Goal: Transaction & Acquisition: Purchase product/service

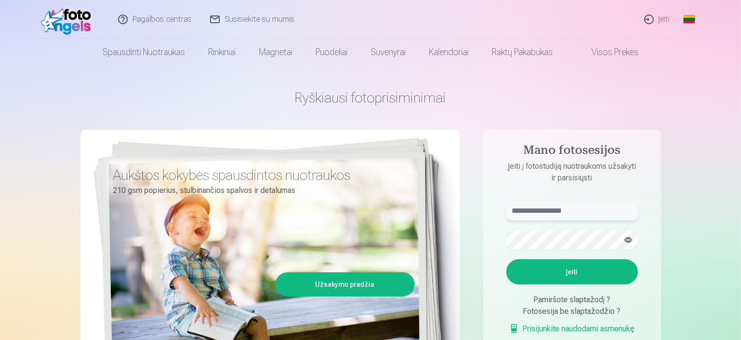
click at [525, 213] on input "text" at bounding box center [572, 210] width 132 height 19
type input "**********"
click at [565, 271] on button "Įeiti" at bounding box center [572, 271] width 132 height 25
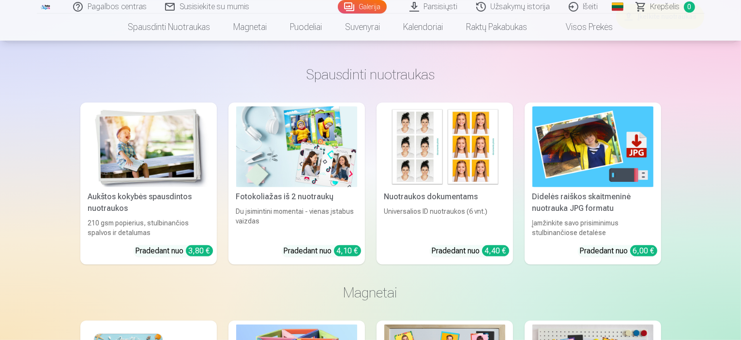
scroll to position [436, 0]
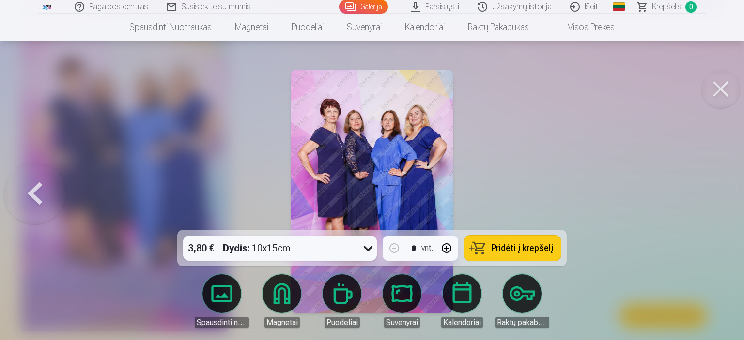
click at [715, 89] on button at bounding box center [720, 89] width 39 height 39
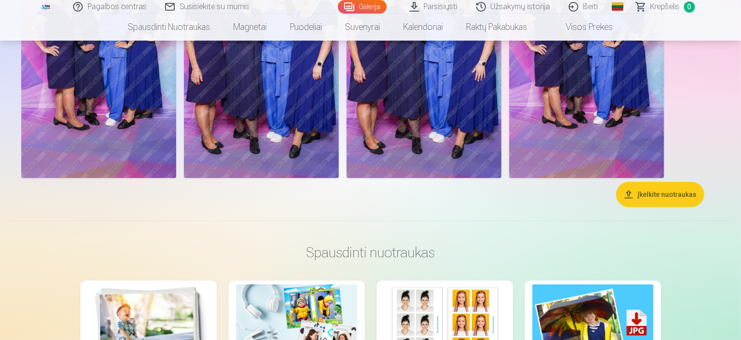
scroll to position [97, 0]
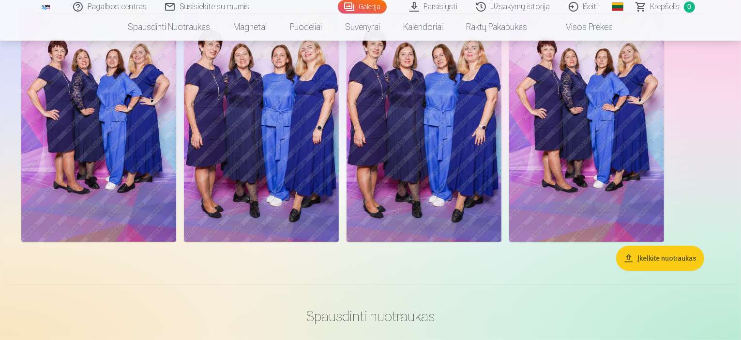
click at [161, 160] on img at bounding box center [98, 126] width 155 height 232
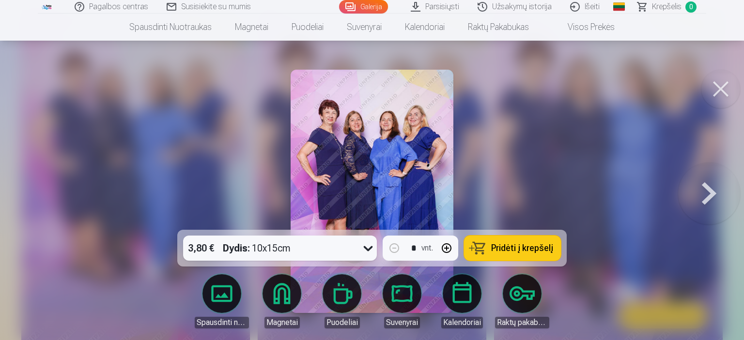
click at [701, 193] on button at bounding box center [709, 192] width 62 height 58
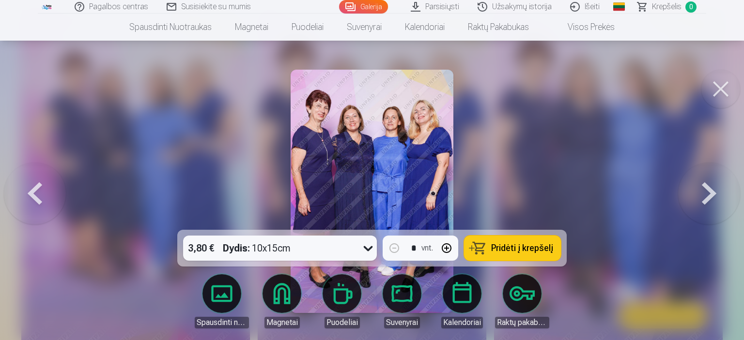
click at [701, 193] on button at bounding box center [709, 192] width 62 height 58
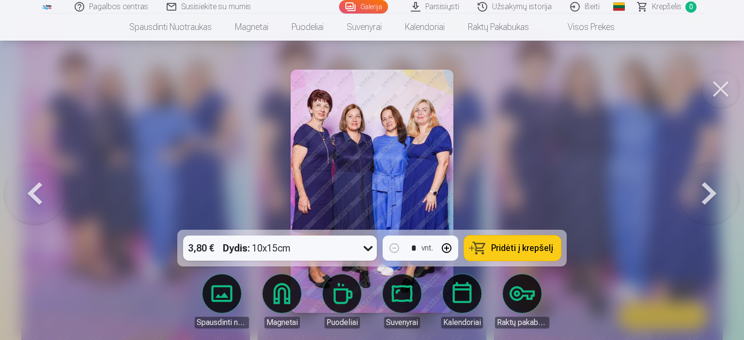
click at [699, 194] on button at bounding box center [709, 192] width 62 height 58
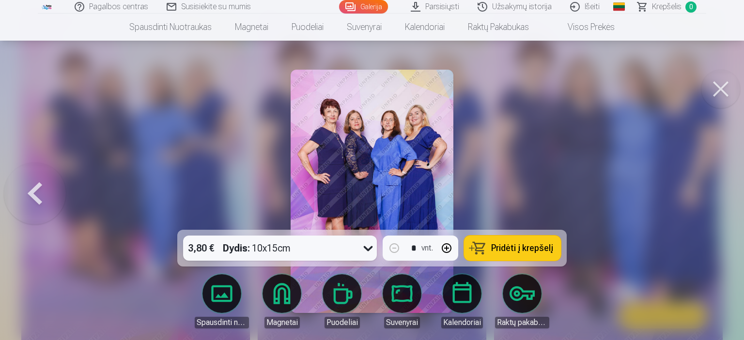
click at [699, 194] on div at bounding box center [372, 170] width 744 height 340
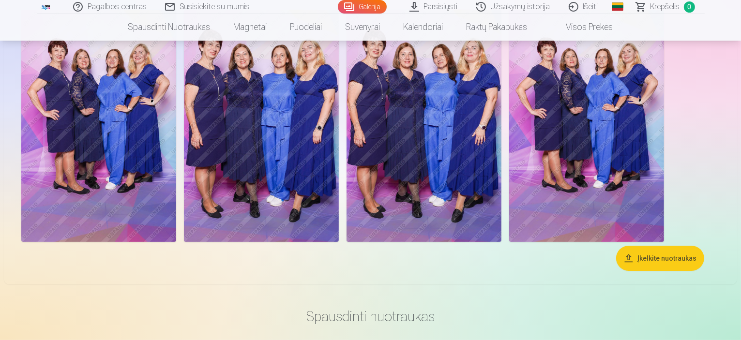
click at [339, 152] on img at bounding box center [261, 126] width 155 height 232
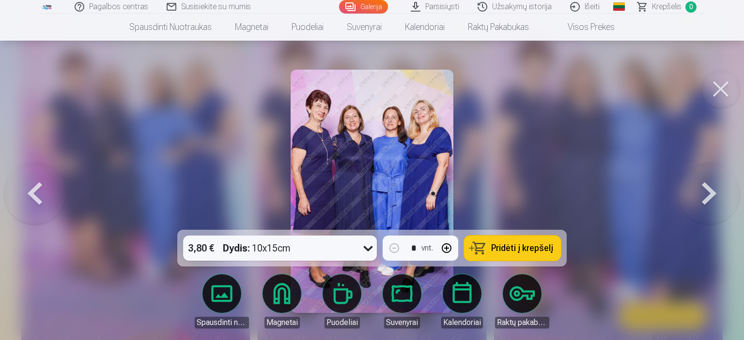
click at [345, 135] on img at bounding box center [371, 192] width 162 height 244
click at [709, 194] on button at bounding box center [709, 192] width 62 height 58
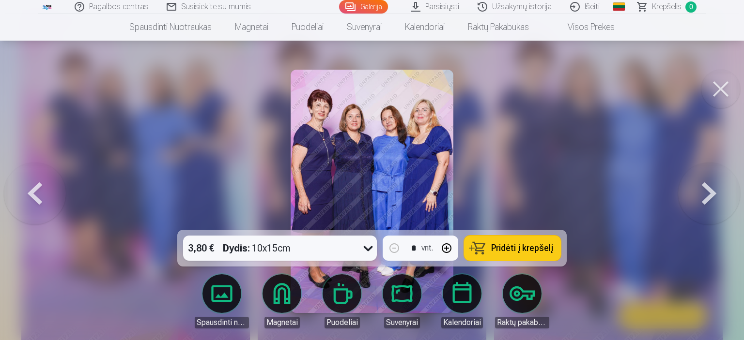
click at [709, 194] on button at bounding box center [709, 192] width 62 height 58
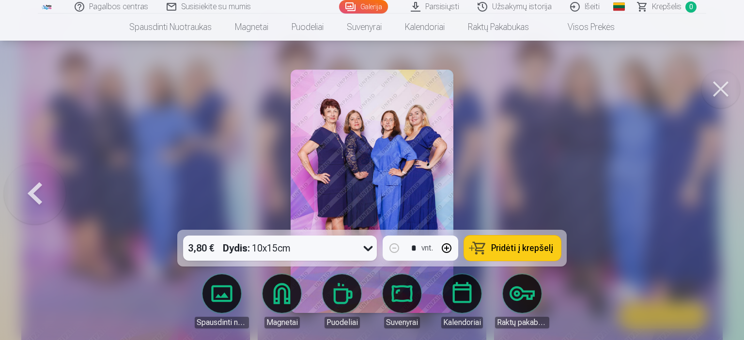
click at [709, 194] on div at bounding box center [372, 170] width 744 height 340
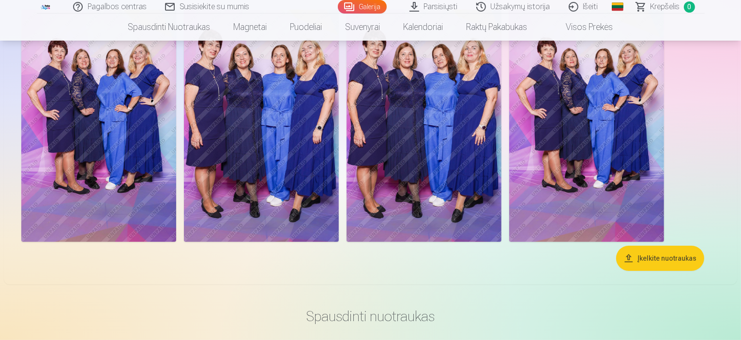
click at [675, 271] on button "Įkelkite nuotraukas" at bounding box center [660, 258] width 88 height 25
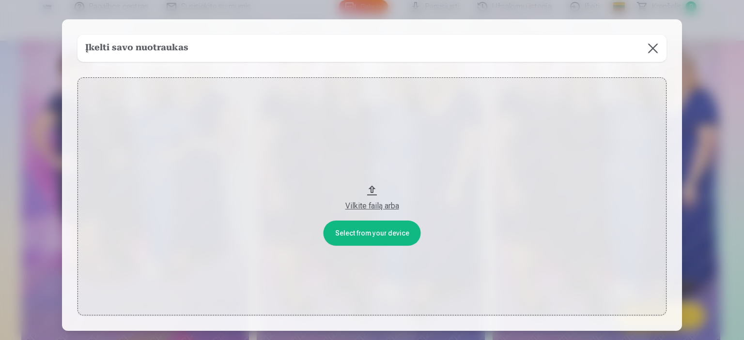
click at [653, 46] on button at bounding box center [652, 48] width 27 height 27
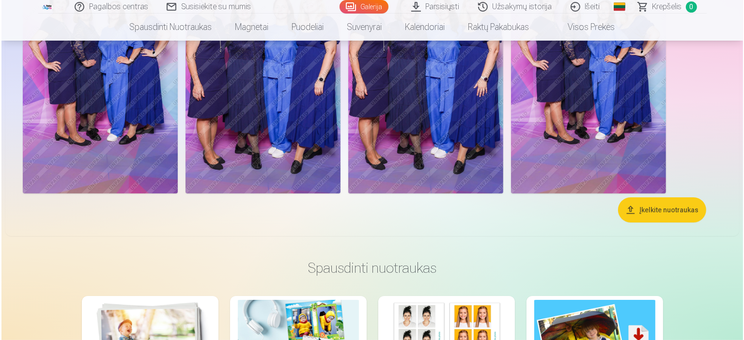
scroll to position [48, 0]
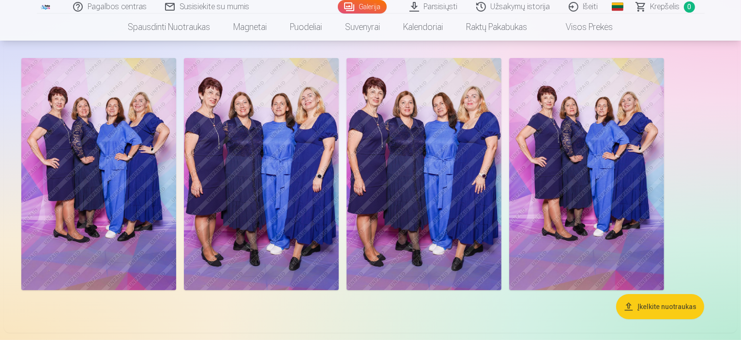
click at [339, 158] on img at bounding box center [261, 174] width 155 height 232
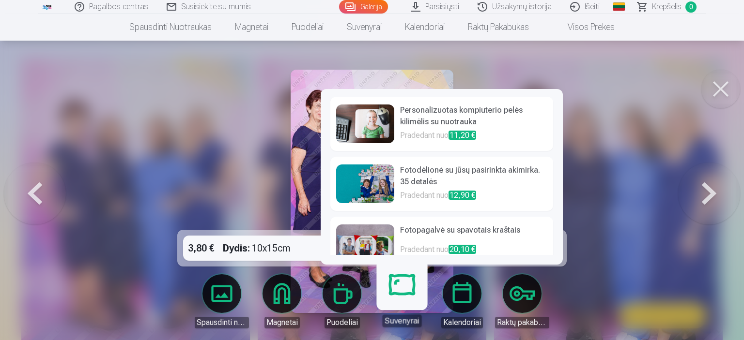
click at [397, 294] on link "Suvenyrai" at bounding box center [402, 298] width 60 height 60
click at [398, 286] on link "Suvenyrai" at bounding box center [402, 298] width 60 height 60
click at [439, 114] on h6 "Personalizuotas kompiuterio pelės kilimėlis su nuotrauka" at bounding box center [473, 117] width 147 height 25
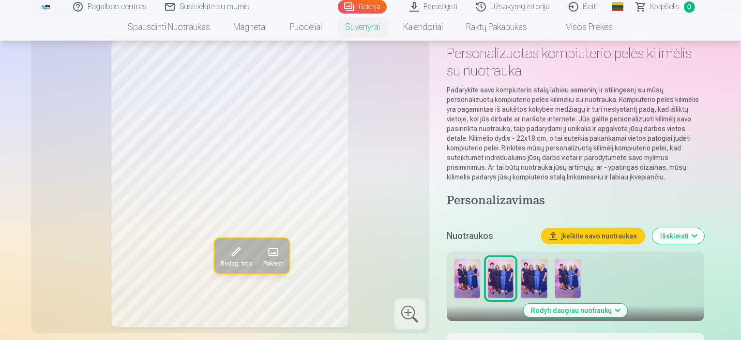
scroll to position [97, 0]
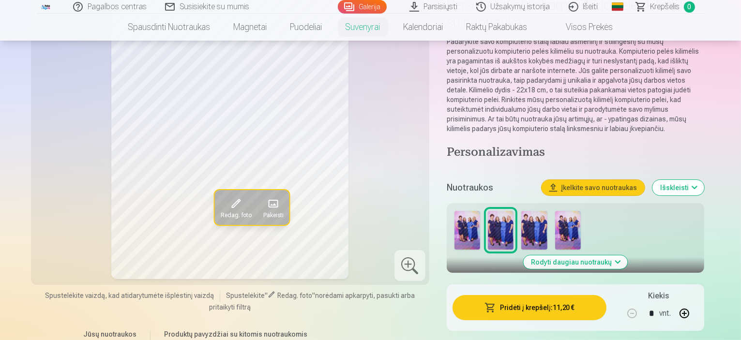
click at [469, 213] on img at bounding box center [468, 230] width 26 height 39
click at [541, 220] on img at bounding box center [534, 230] width 26 height 39
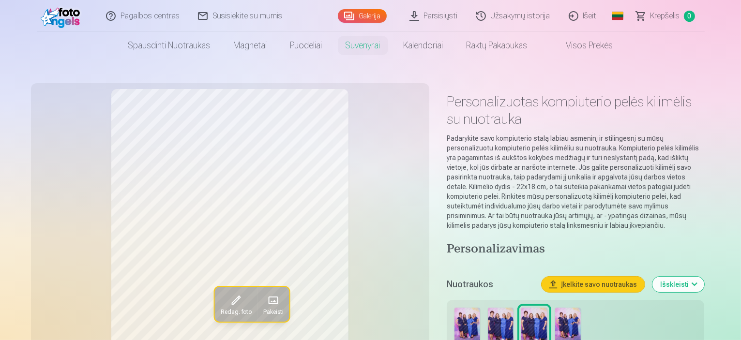
scroll to position [48, 0]
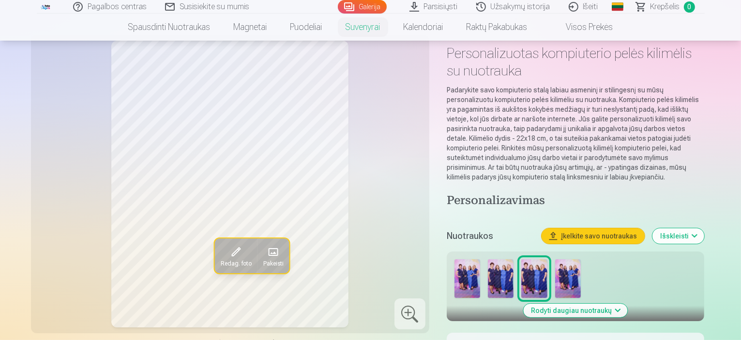
click at [573, 259] on img at bounding box center [568, 278] width 26 height 39
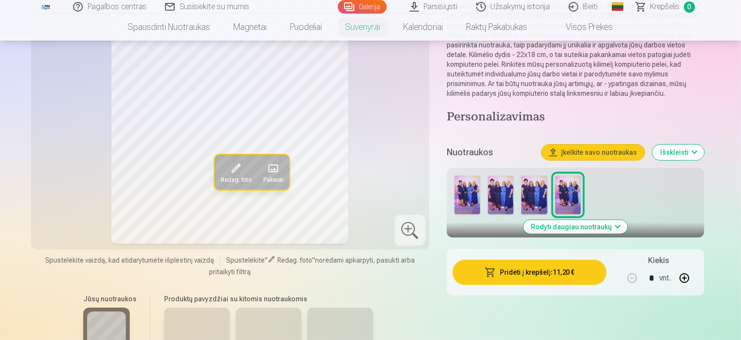
scroll to position [0, 0]
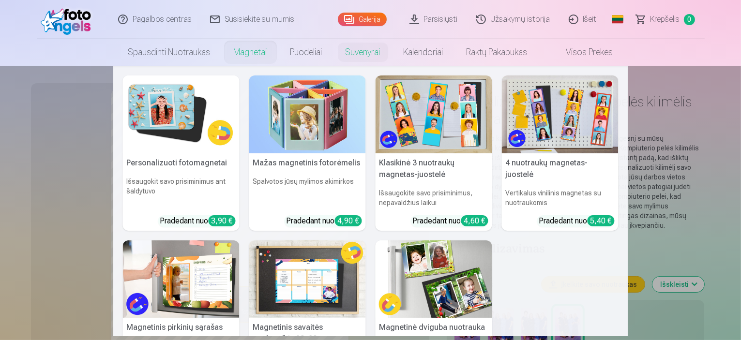
click at [240, 54] on link "Magnetai" at bounding box center [250, 52] width 57 height 27
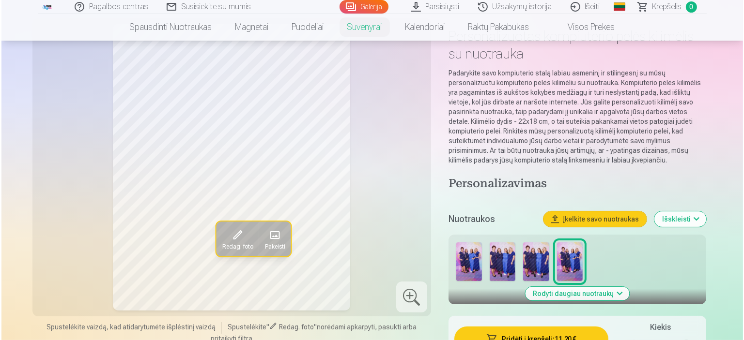
scroll to position [48, 0]
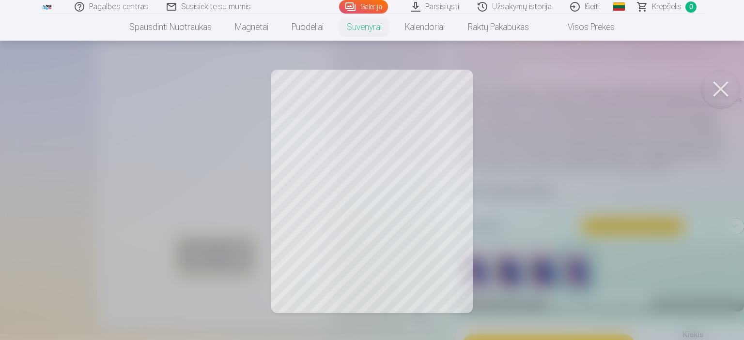
click at [715, 87] on button at bounding box center [720, 89] width 39 height 39
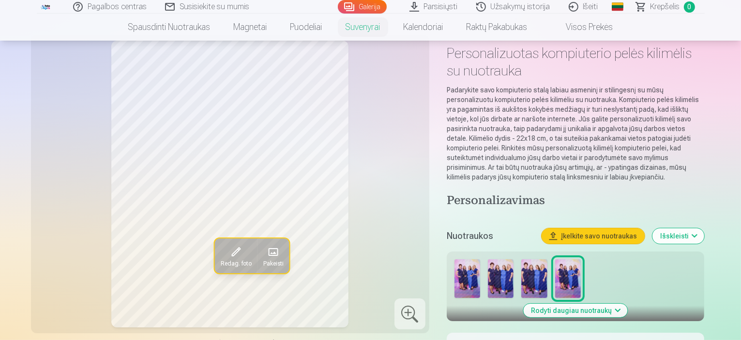
click at [335, 157] on div "Redag. foto Pakeisti" at bounding box center [230, 184] width 387 height 287
click at [418, 315] on div at bounding box center [410, 314] width 31 height 31
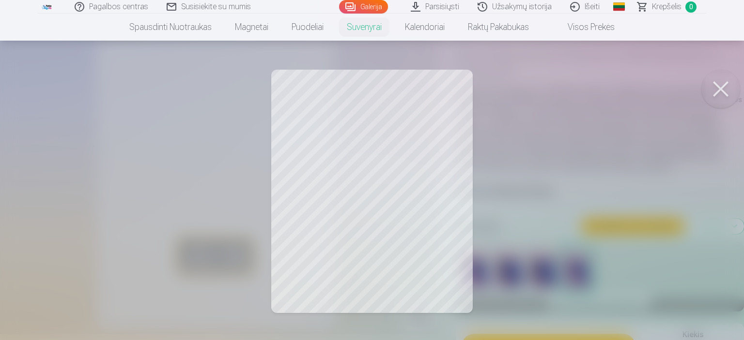
click at [399, 250] on div at bounding box center [372, 170] width 744 height 340
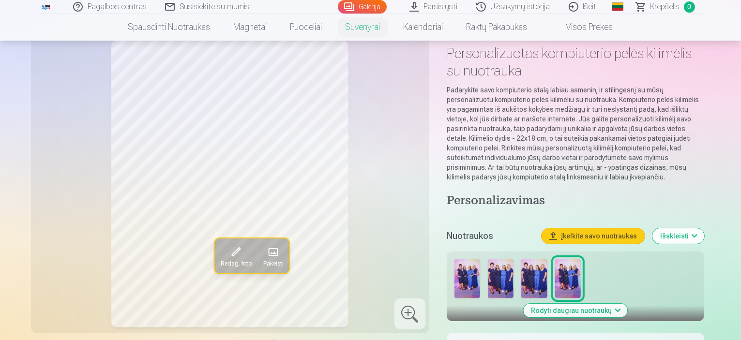
click at [469, 265] on img at bounding box center [468, 278] width 26 height 39
click at [507, 265] on img at bounding box center [501, 278] width 26 height 39
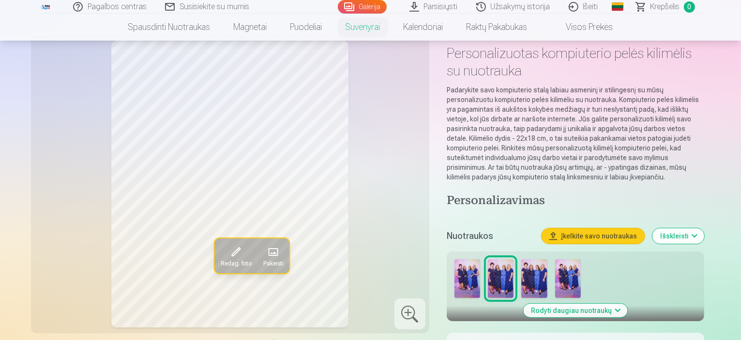
click at [418, 310] on div at bounding box center [410, 314] width 31 height 31
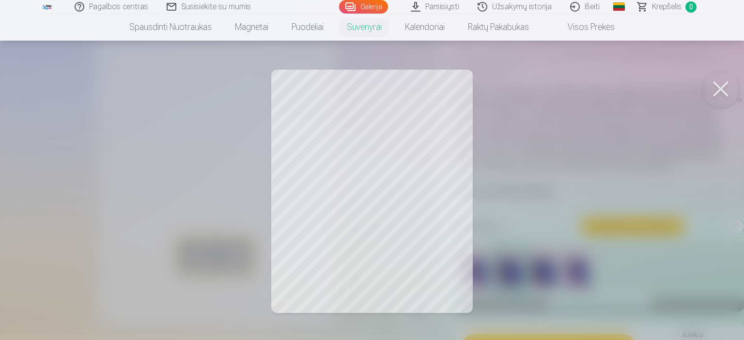
click at [714, 87] on button at bounding box center [720, 89] width 39 height 39
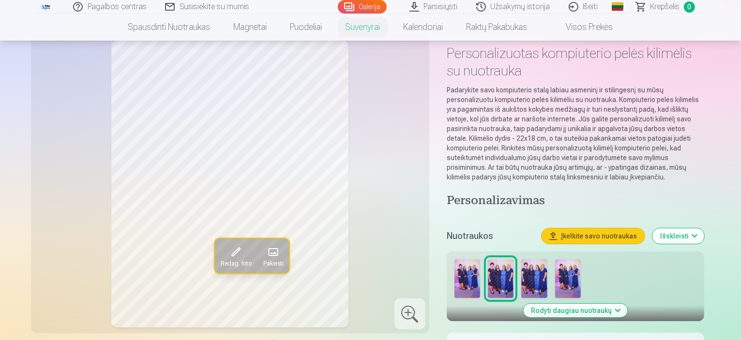
click at [228, 250] on span at bounding box center [235, 251] width 15 height 15
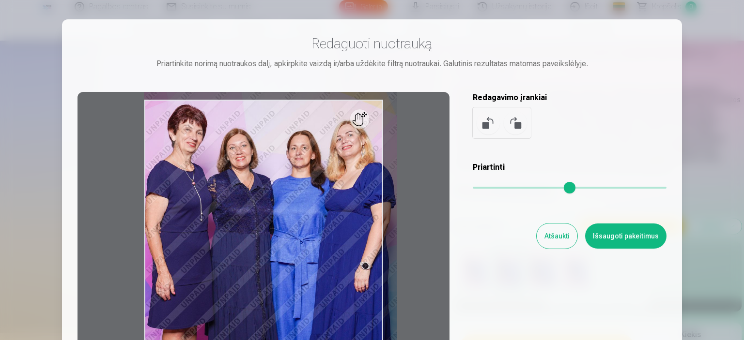
type input "*"
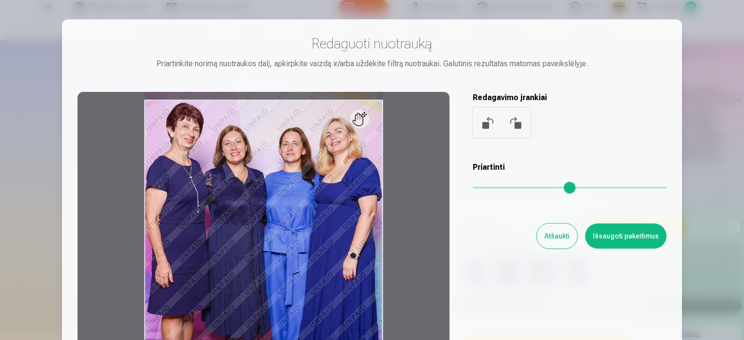
drag, startPoint x: 476, startPoint y: 185, endPoint x: 468, endPoint y: 207, distance: 22.8
click at [472, 189] on input "range" at bounding box center [569, 188] width 194 height 2
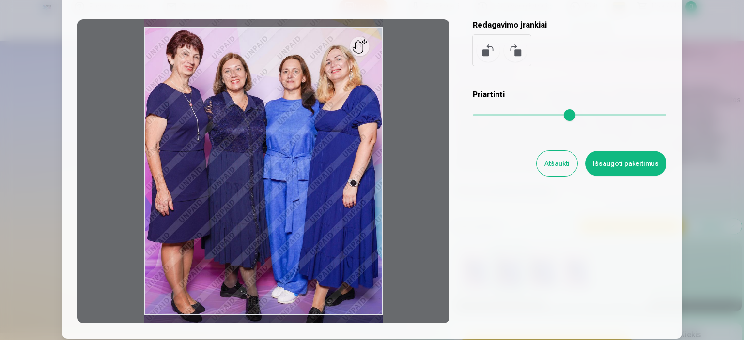
scroll to position [0, 0]
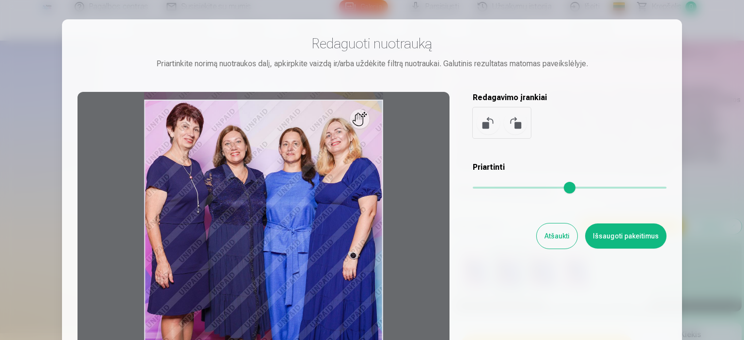
click at [561, 240] on button "Atšaukti" at bounding box center [556, 236] width 41 height 25
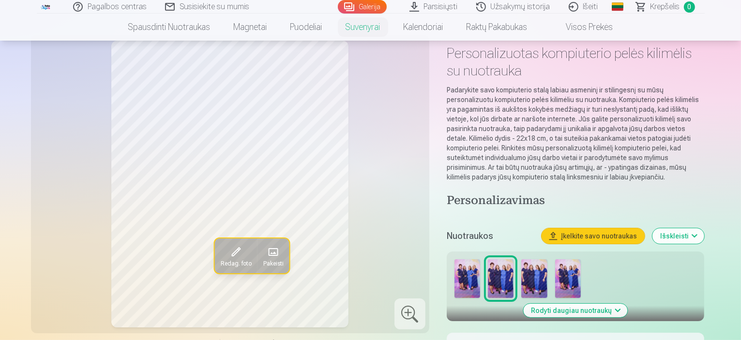
click at [476, 267] on img at bounding box center [468, 278] width 26 height 39
click at [228, 248] on span at bounding box center [235, 251] width 15 height 15
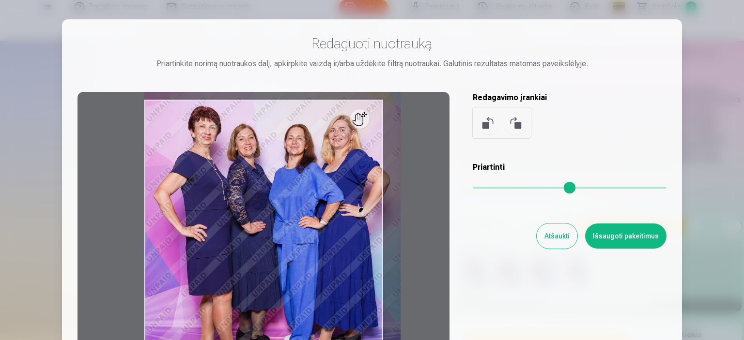
type input "*"
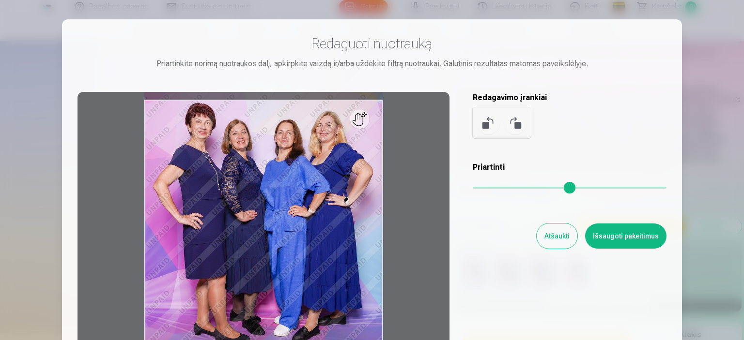
drag, startPoint x: 477, startPoint y: 188, endPoint x: 430, endPoint y: 229, distance: 62.4
click at [472, 189] on input "range" at bounding box center [569, 188] width 194 height 2
click at [559, 240] on button "Atšaukti" at bounding box center [556, 236] width 41 height 25
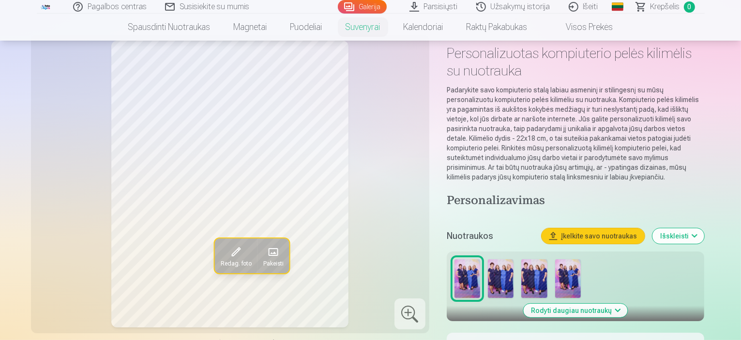
click at [538, 266] on img at bounding box center [534, 278] width 26 height 39
click at [228, 254] on span at bounding box center [235, 251] width 15 height 15
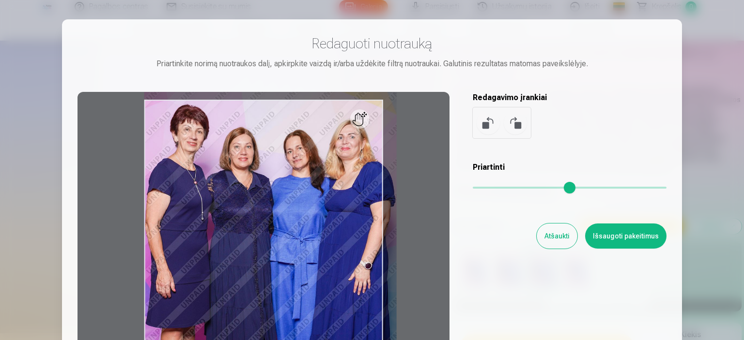
type input "*"
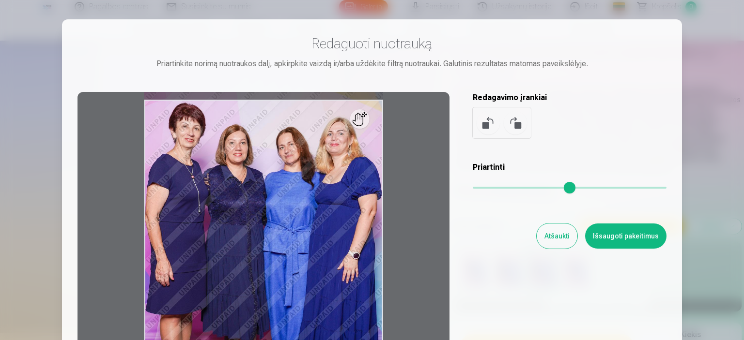
drag, startPoint x: 476, startPoint y: 186, endPoint x: 430, endPoint y: 301, distance: 123.3
click at [472, 189] on input "range" at bounding box center [569, 188] width 194 height 2
click at [546, 233] on button "Atšaukti" at bounding box center [556, 236] width 41 height 25
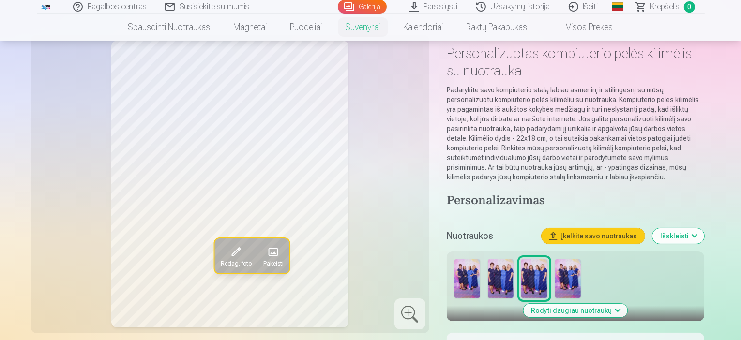
click at [579, 266] on img at bounding box center [568, 278] width 26 height 39
click at [228, 251] on span at bounding box center [235, 251] width 15 height 15
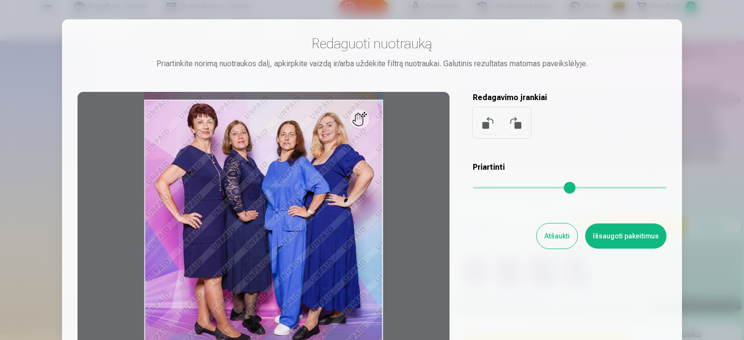
drag, startPoint x: 479, startPoint y: 187, endPoint x: 445, endPoint y: 221, distance: 48.3
click at [472, 189] on input "range" at bounding box center [569, 188] width 194 height 2
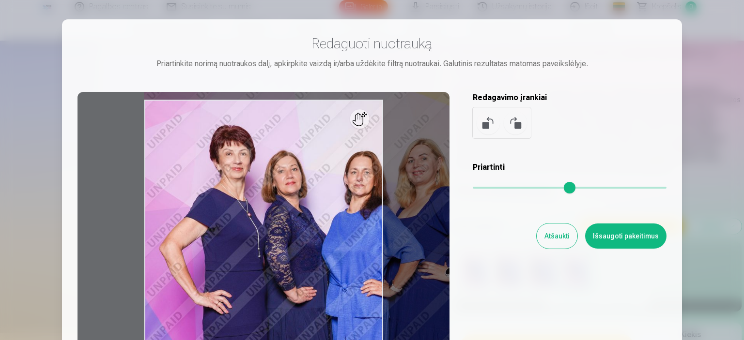
drag, startPoint x: 479, startPoint y: 189, endPoint x: 578, endPoint y: 208, distance: 100.1
type input "****"
click at [589, 189] on input "range" at bounding box center [569, 188] width 194 height 2
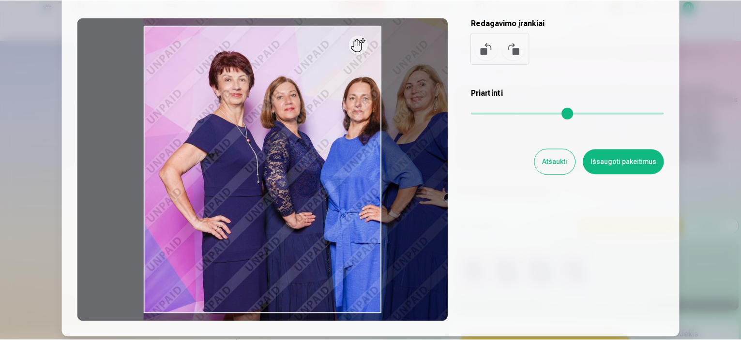
scroll to position [97, 0]
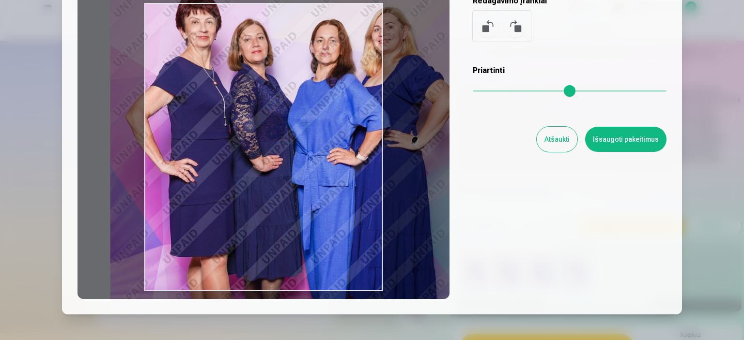
drag, startPoint x: 350, startPoint y: 236, endPoint x: 316, endPoint y: 201, distance: 48.6
click at [316, 201] on div at bounding box center [263, 147] width 372 height 304
click at [563, 145] on button "Atšaukti" at bounding box center [556, 139] width 41 height 25
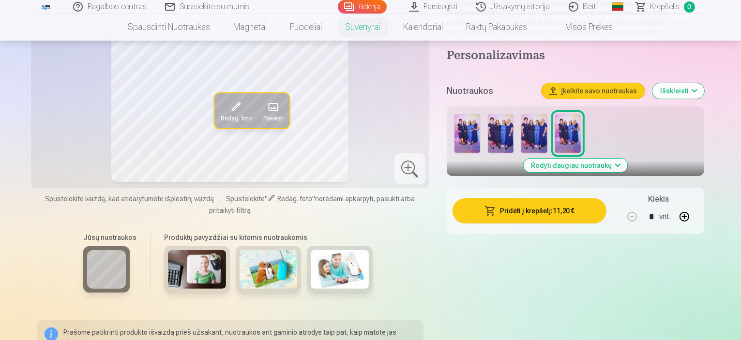
scroll to position [0, 0]
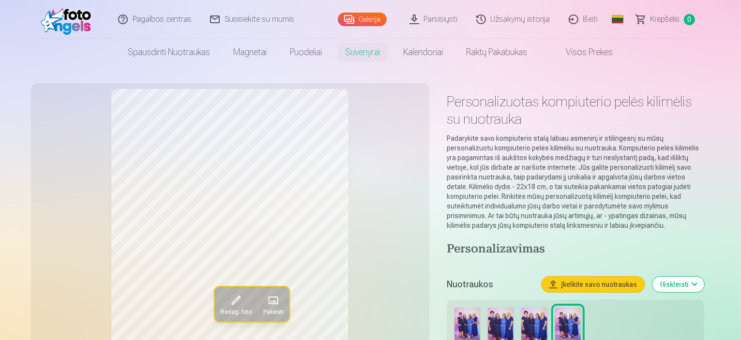
click at [471, 315] on img at bounding box center [468, 327] width 26 height 39
click at [503, 313] on img at bounding box center [501, 327] width 26 height 39
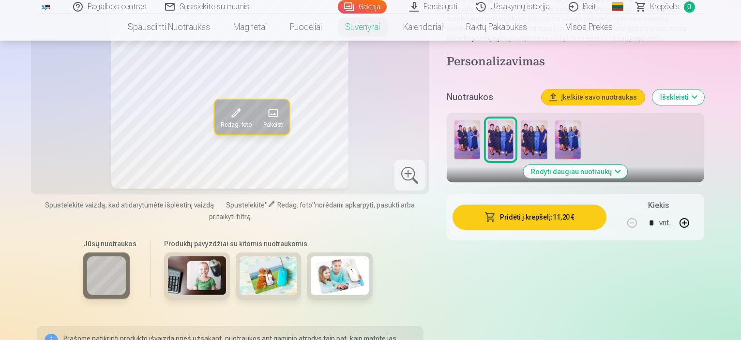
scroll to position [194, 0]
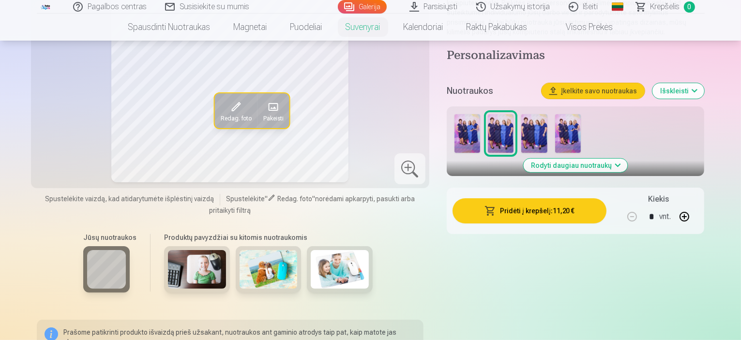
click at [241, 259] on img at bounding box center [269, 269] width 58 height 39
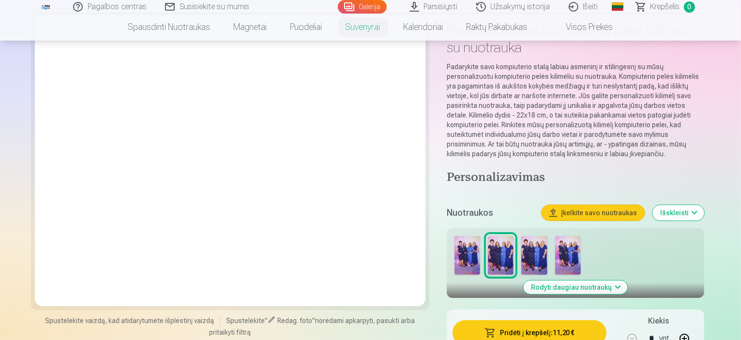
scroll to position [145, 0]
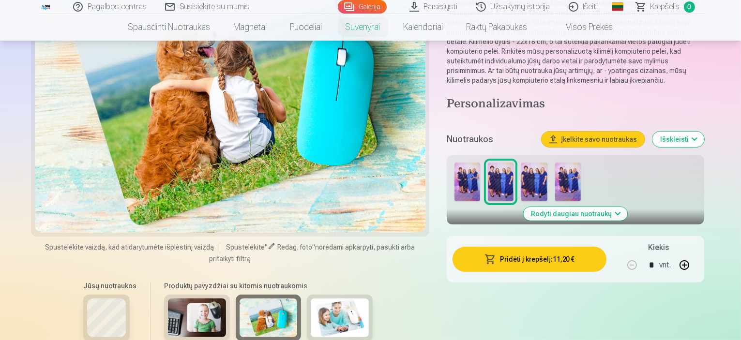
click at [503, 175] on img at bounding box center [501, 182] width 26 height 39
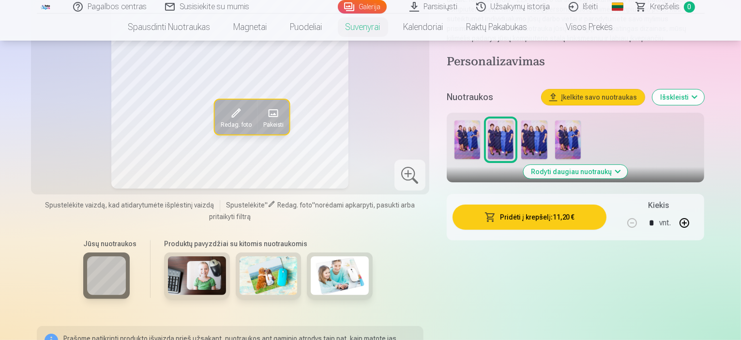
scroll to position [290, 0]
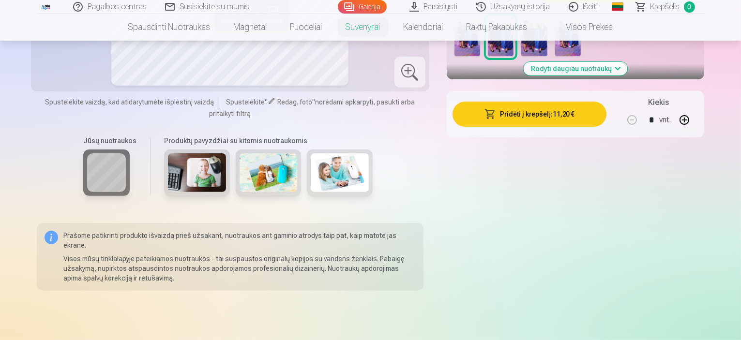
click at [178, 154] on img at bounding box center [197, 172] width 58 height 39
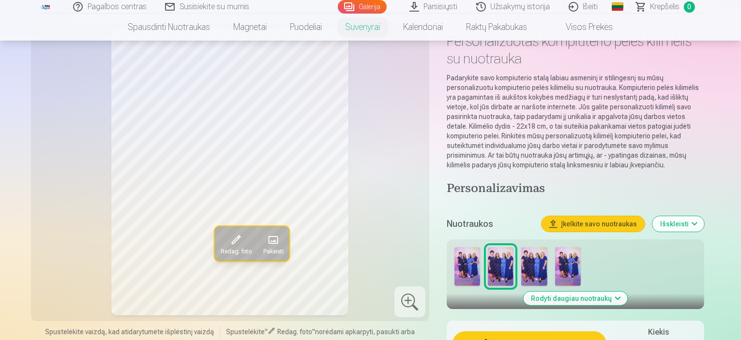
scroll to position [0, 0]
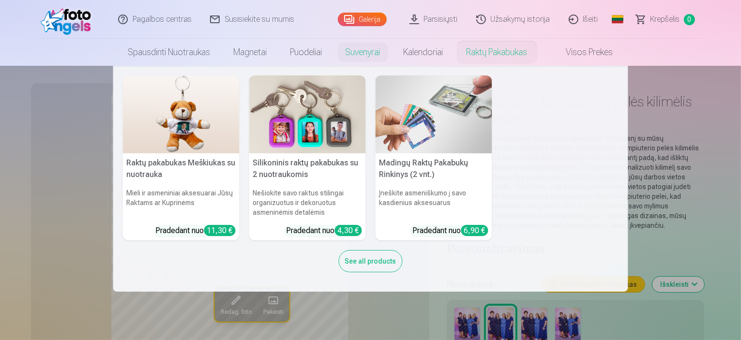
click at [493, 50] on link "Raktų pakabukas" at bounding box center [497, 52] width 84 height 27
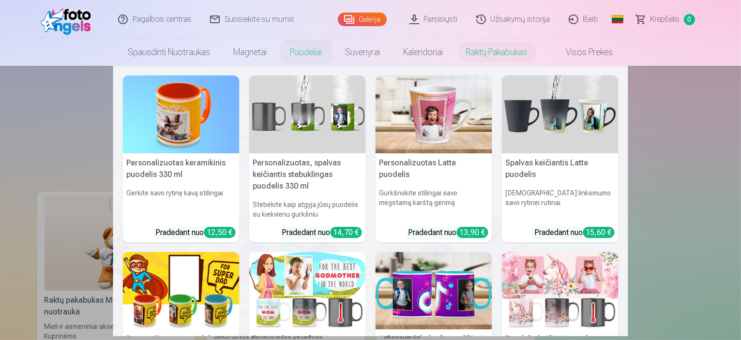
click at [308, 54] on link "Puodeliai" at bounding box center [306, 52] width 55 height 27
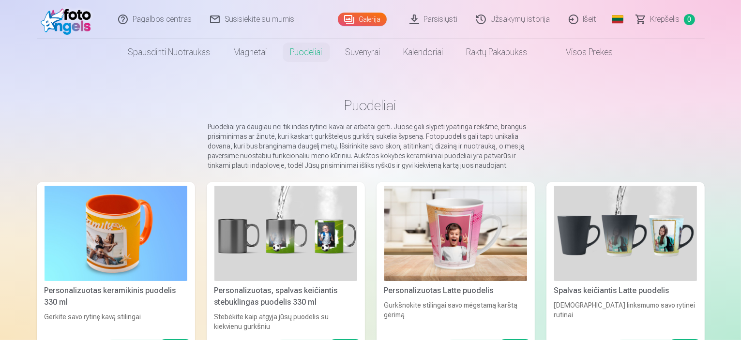
click at [581, 54] on link "Visos prekės" at bounding box center [582, 52] width 86 height 27
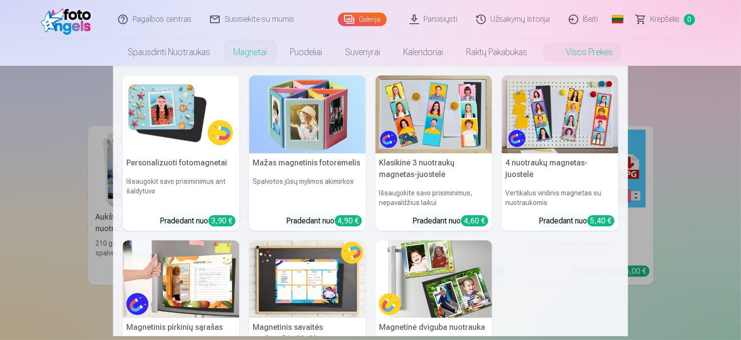
click at [246, 53] on link "Magnetai" at bounding box center [250, 52] width 57 height 27
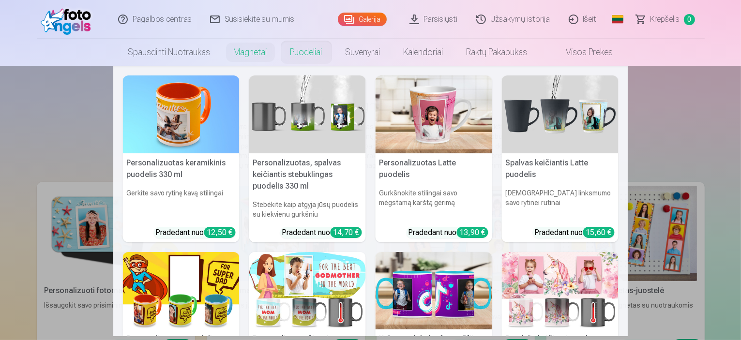
click at [302, 52] on link "Puodeliai" at bounding box center [306, 52] width 55 height 27
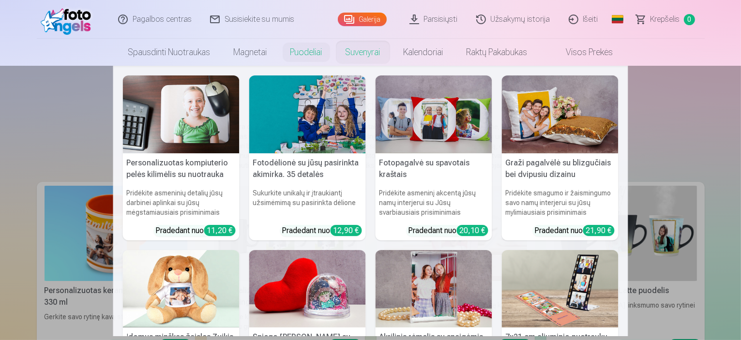
click at [362, 48] on link "Suvenyrai" at bounding box center [363, 52] width 58 height 27
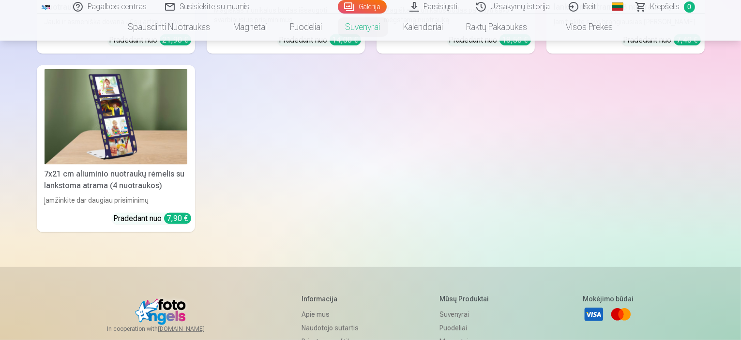
scroll to position [484, 0]
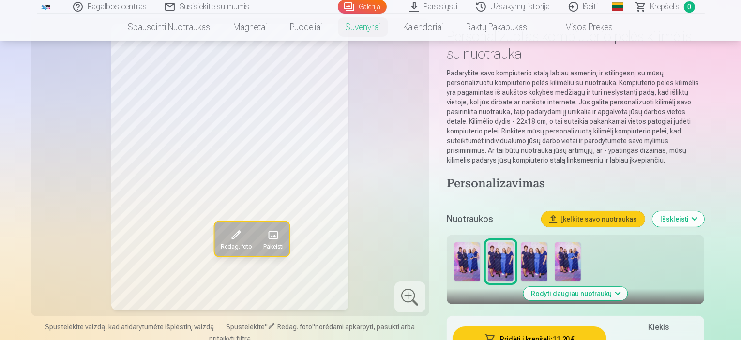
scroll to position [48, 0]
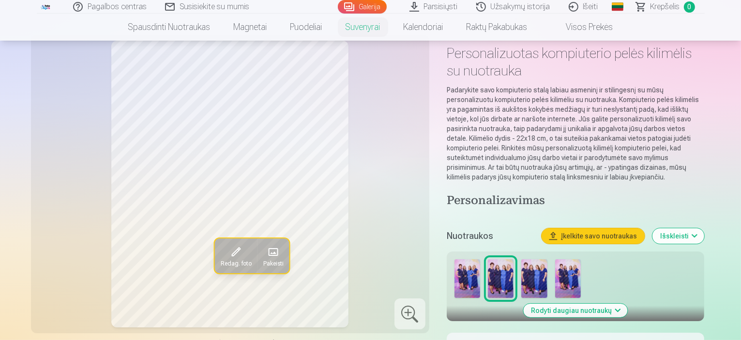
click at [541, 261] on img at bounding box center [534, 278] width 26 height 39
click at [473, 273] on img at bounding box center [468, 278] width 26 height 39
click at [497, 266] on img at bounding box center [501, 278] width 26 height 39
click at [538, 264] on img at bounding box center [534, 278] width 26 height 39
click at [580, 271] on img at bounding box center [568, 278] width 26 height 39
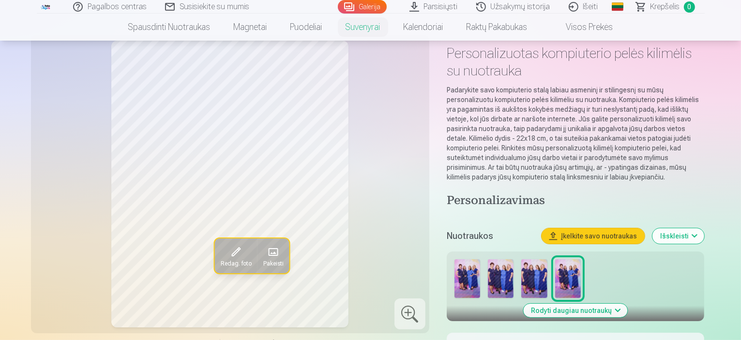
click at [540, 272] on img at bounding box center [534, 278] width 26 height 39
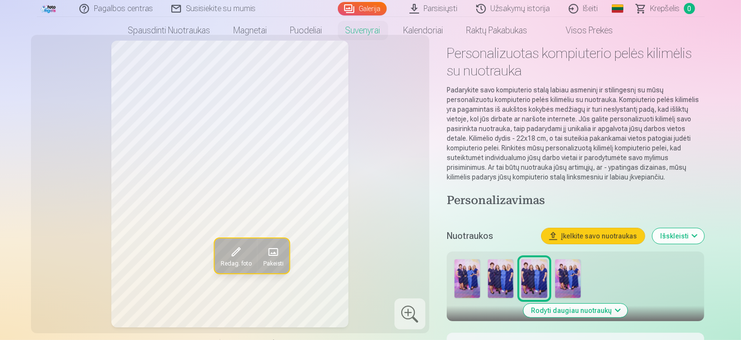
scroll to position [0, 0]
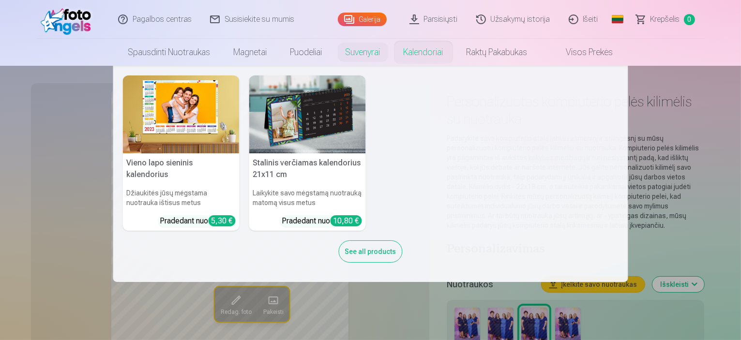
click at [429, 52] on link "Kalendoriai" at bounding box center [423, 52] width 63 height 27
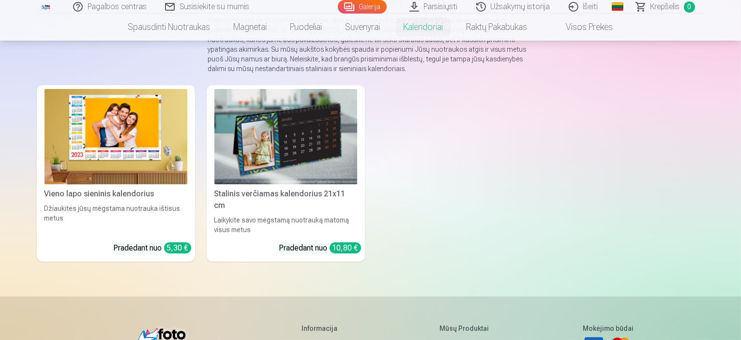
scroll to position [97, 0]
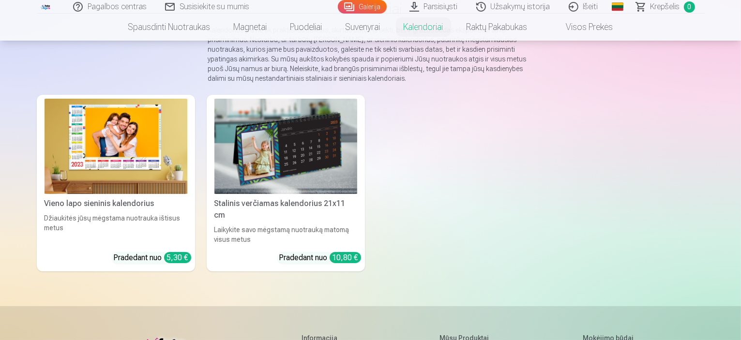
click at [71, 135] on img at bounding box center [116, 146] width 143 height 95
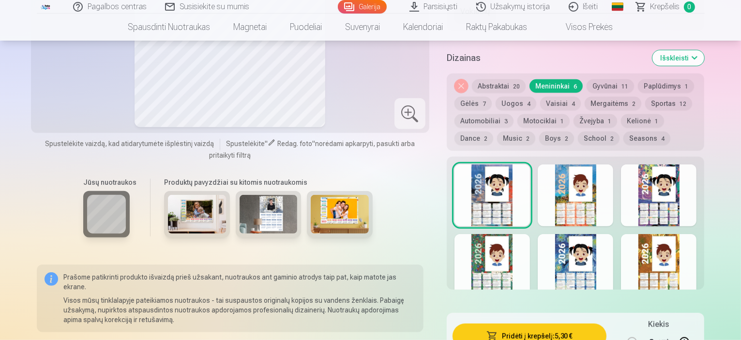
scroll to position [290, 0]
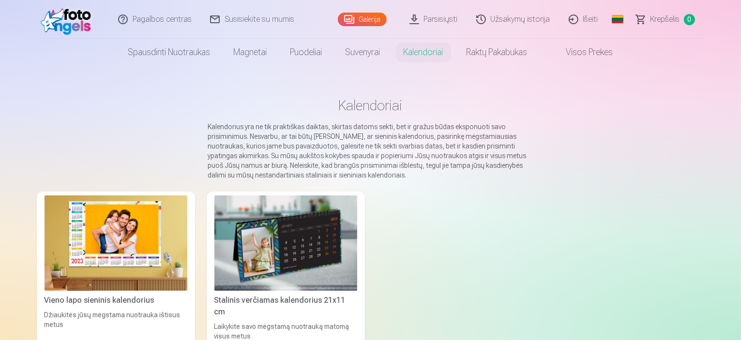
click at [275, 238] on img at bounding box center [285, 243] width 143 height 95
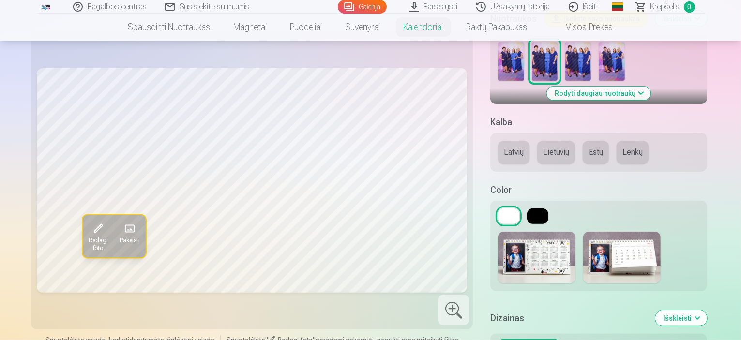
scroll to position [339, 0]
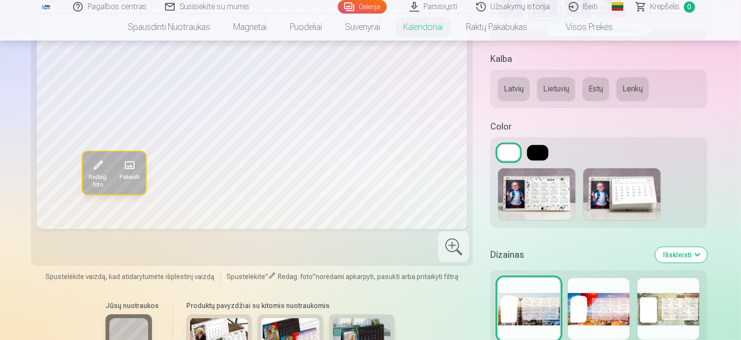
click at [190, 319] on img at bounding box center [219, 338] width 58 height 39
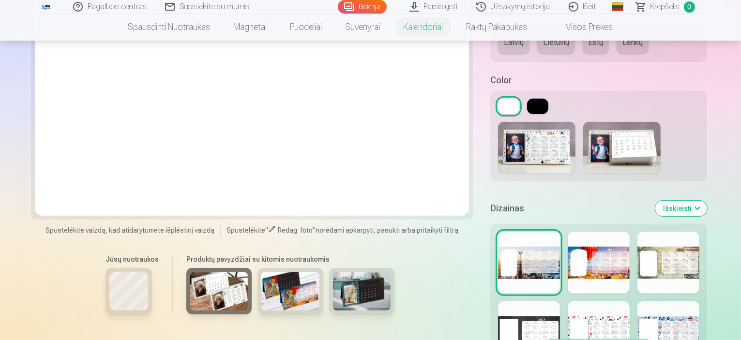
scroll to position [387, 0]
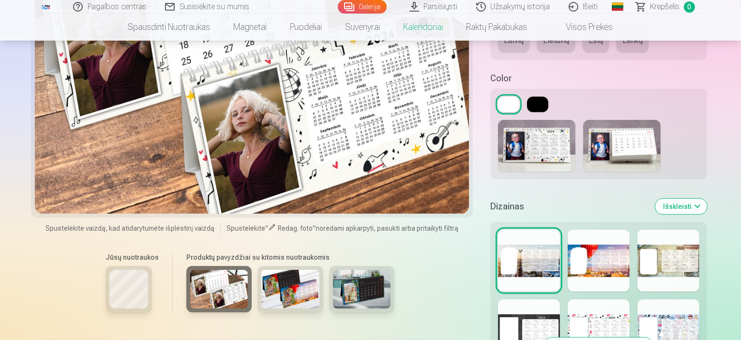
click at [190, 270] on img at bounding box center [219, 289] width 58 height 39
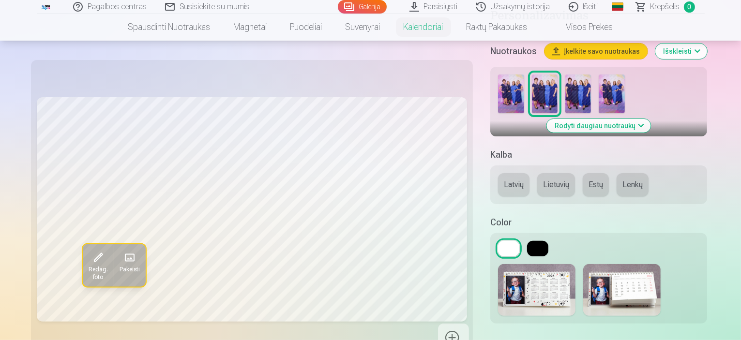
scroll to position [242, 0]
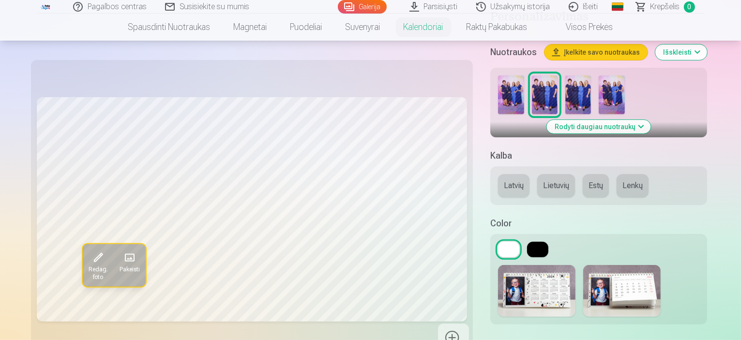
click at [584, 265] on img at bounding box center [621, 291] width 77 height 52
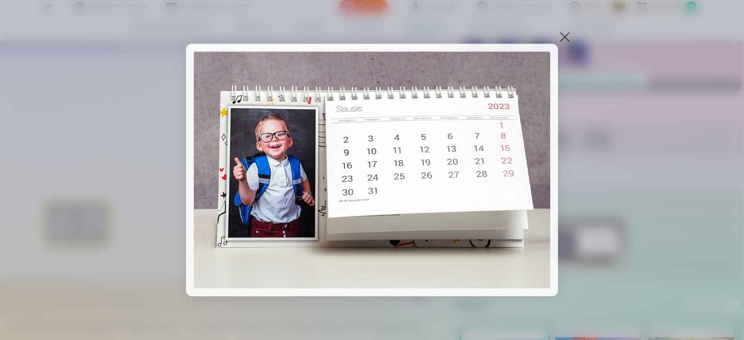
click at [563, 38] on div at bounding box center [565, 37] width 14 height 14
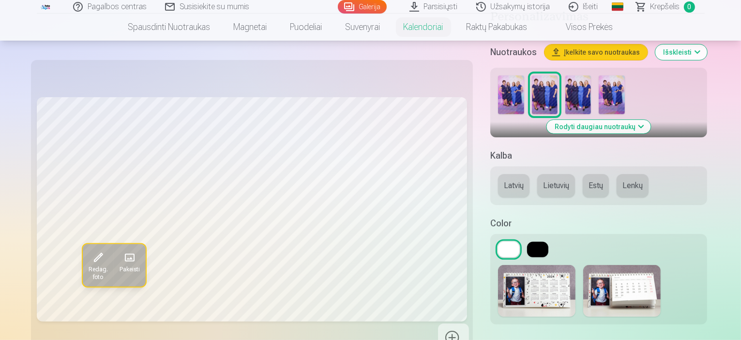
click at [537, 174] on button "Lietuvių" at bounding box center [556, 185] width 38 height 23
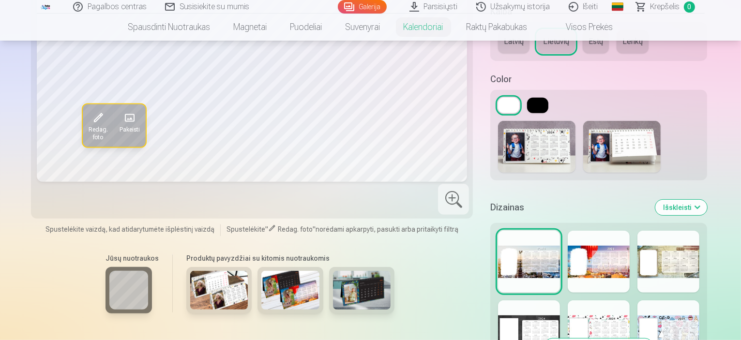
scroll to position [387, 0]
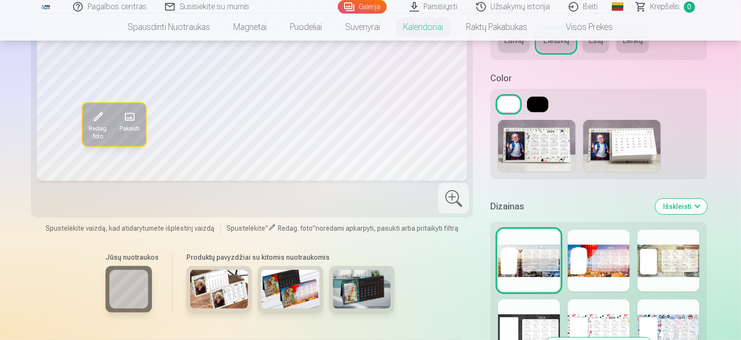
click at [587, 230] on div at bounding box center [599, 261] width 62 height 62
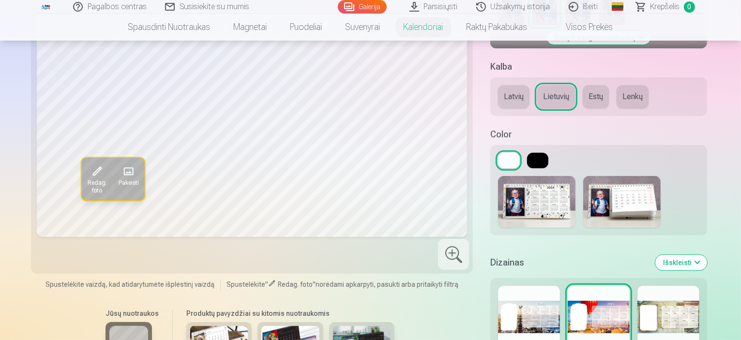
scroll to position [339, 0]
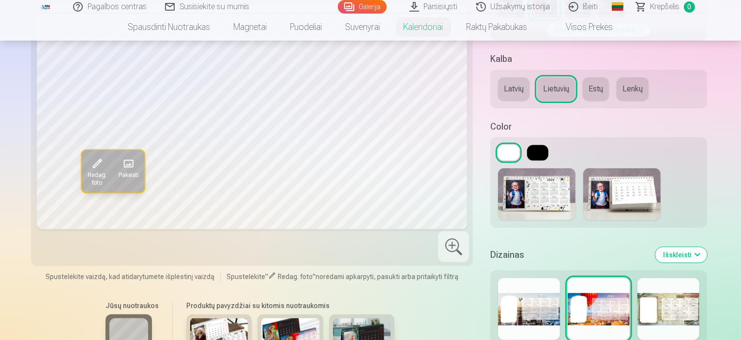
click at [681, 278] on div at bounding box center [669, 309] width 62 height 62
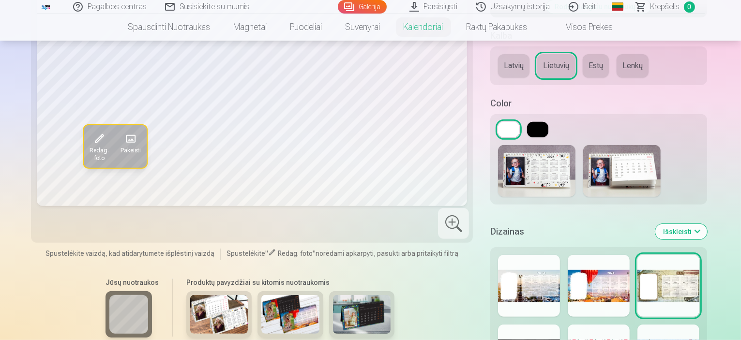
scroll to position [387, 0]
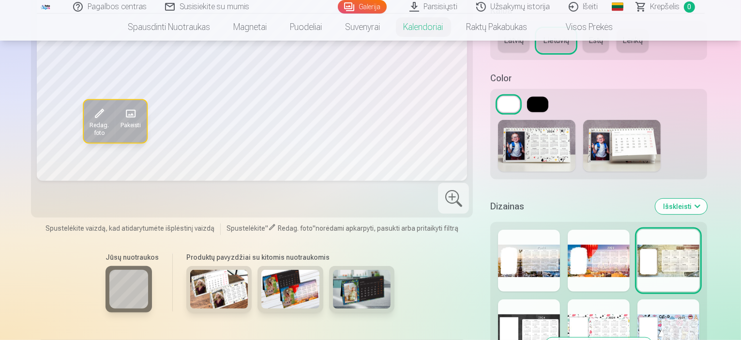
click at [508, 300] on div at bounding box center [529, 331] width 62 height 62
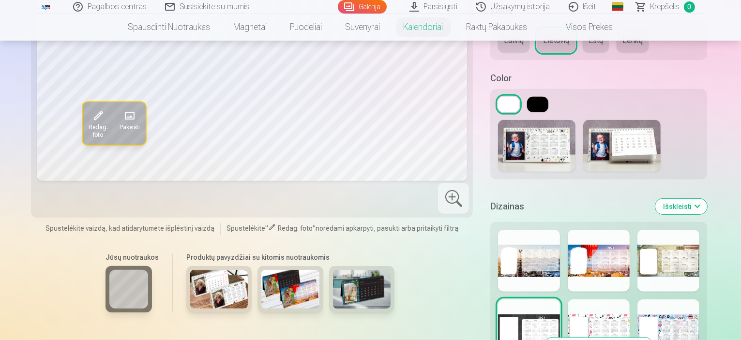
click at [604, 300] on div at bounding box center [599, 331] width 62 height 62
click at [686, 300] on div at bounding box center [669, 331] width 62 height 62
